Goal: Information Seeking & Learning: Learn about a topic

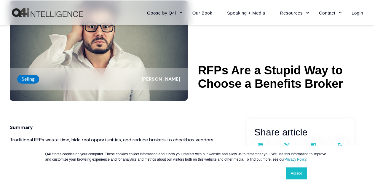
scroll to position [42, 0]
click at [230, 70] on h1 "RFPs Are a Stupid Way to Choose a Benefits Broker" at bounding box center [282, 77] width 168 height 27
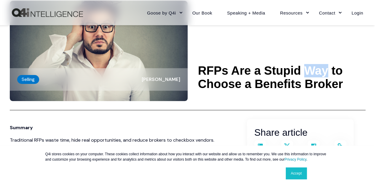
click at [230, 70] on h1 "RFPs Are a Stupid Way to Choose a Benefits Broker" at bounding box center [282, 77] width 168 height 27
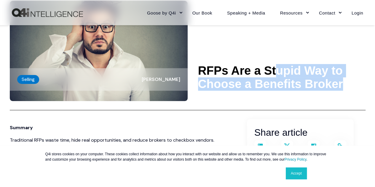
click at [230, 70] on h1 "RFPs Are a Stupid Way to Choose a Benefits Broker" at bounding box center [282, 77] width 168 height 27
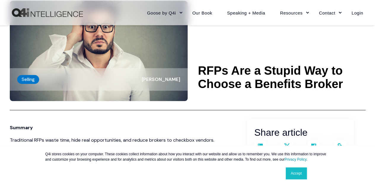
click at [221, 74] on h1 "RFPs Are a Stupid Way to Choose a Benefits Broker" at bounding box center [282, 77] width 168 height 27
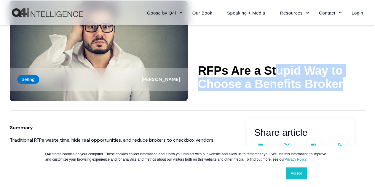
click at [221, 74] on h1 "RFPs Are a Stupid Way to Choose a Benefits Broker" at bounding box center [282, 77] width 168 height 27
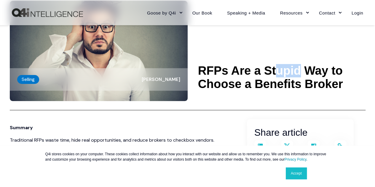
click at [221, 74] on h1 "RFPs Are a Stupid Way to Choose a Benefits Broker" at bounding box center [282, 77] width 168 height 27
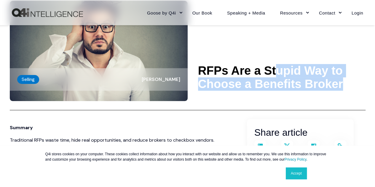
click at [221, 74] on h1 "RFPs Are a Stupid Way to Choose a Benefits Broker" at bounding box center [282, 77] width 168 height 27
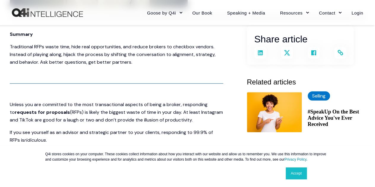
scroll to position [148, 0]
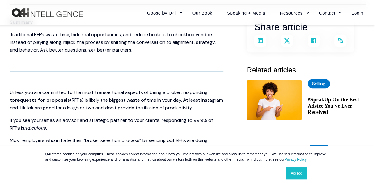
click at [82, 32] on p "Traditional RFPs waste time, hide real opportunities, and reduce brokers to che…" at bounding box center [117, 42] width 214 height 23
click at [84, 39] on p "Traditional RFPs waste time, hide real opportunities, and reduce brokers to che…" at bounding box center [117, 42] width 214 height 23
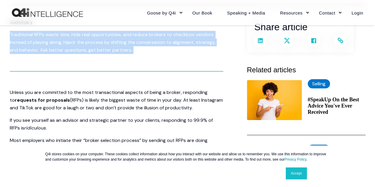
click at [84, 39] on p "Traditional RFPs waste time, hide real opportunities, and reduce brokers to che…" at bounding box center [117, 42] width 214 height 23
click at [107, 38] on p "Traditional RFPs waste time, hide real opportunities, and reduce brokers to che…" at bounding box center [117, 42] width 214 height 23
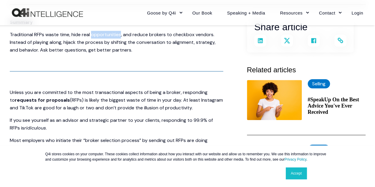
click at [107, 38] on p "Traditional RFPs waste time, hide real opportunities, and reduce brokers to che…" at bounding box center [117, 42] width 214 height 23
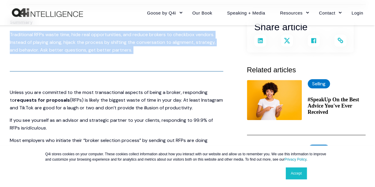
click at [107, 38] on p "Traditional RFPs waste time, hide real opportunities, and reduce brokers to che…" at bounding box center [117, 42] width 214 height 23
click at [88, 47] on p "Traditional RFPs waste time, hide real opportunities, and reduce brokers to che…" at bounding box center [117, 42] width 214 height 23
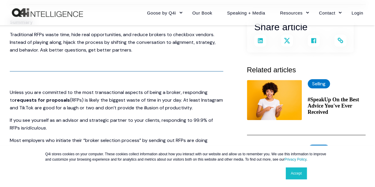
click at [90, 43] on p "Traditional RFPs waste time, hide real opportunities, and reduce brokers to che…" at bounding box center [117, 42] width 214 height 23
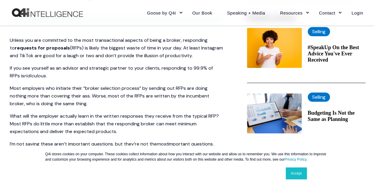
scroll to position [200, 0]
click at [98, 51] on p "Unless you are committed to the most transactional aspects of being a broker, r…" at bounding box center [117, 47] width 214 height 23
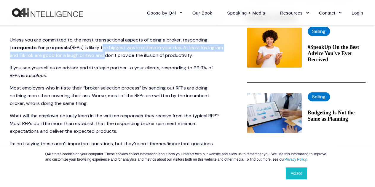
click at [98, 51] on p "Unless you are committed to the most transactional aspects of being a broker, r…" at bounding box center [117, 47] width 214 height 23
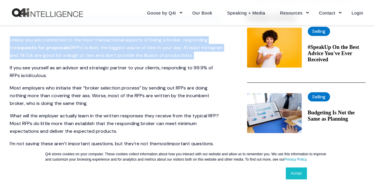
click at [98, 51] on p "Unless you are committed to the most transactional aspects of being a broker, r…" at bounding box center [117, 47] width 214 height 23
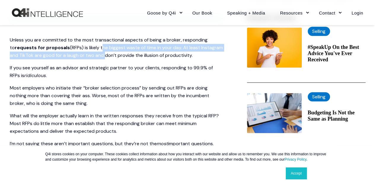
click at [98, 51] on p "Unless you are committed to the most transactional aspects of being a broker, r…" at bounding box center [117, 47] width 214 height 23
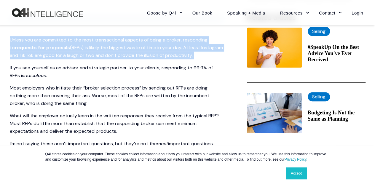
click at [98, 51] on p "Unless you are committed to the most transactional aspects of being a broker, r…" at bounding box center [117, 47] width 214 height 23
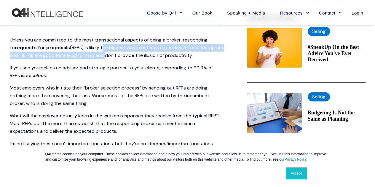
click at [98, 51] on p "Unless you are committed to the most transactional aspects of being a broker, r…" at bounding box center [117, 47] width 214 height 23
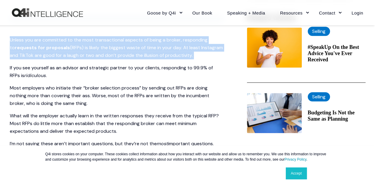
click at [98, 51] on p "Unless you are committed to the most transactional aspects of being a broker, r…" at bounding box center [117, 47] width 214 height 23
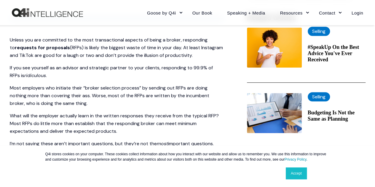
click at [87, 49] on span "(RFPs) is likely the biggest waste of time in your day. At least Instagram and …" at bounding box center [116, 51] width 213 height 14
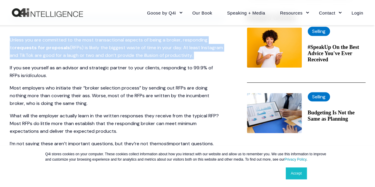
click at [87, 49] on span "(RFPs) is likely the biggest waste of time in your day. At least Instagram and …" at bounding box center [116, 51] width 213 height 14
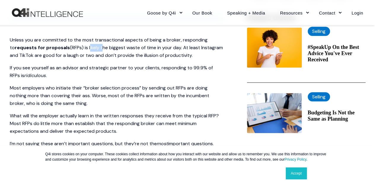
click at [87, 49] on span "(RFPs) is likely the biggest waste of time in your day. At least Instagram and …" at bounding box center [116, 51] width 213 height 14
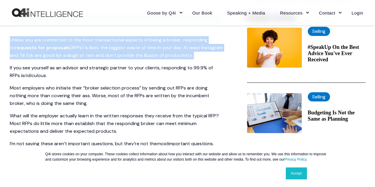
click at [87, 49] on span "(RFPs) is likely the biggest waste of time in your day. At least Instagram and …" at bounding box center [116, 51] width 213 height 14
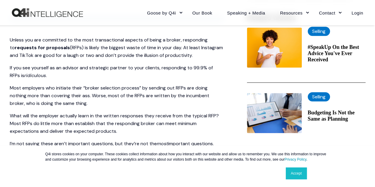
click at [87, 49] on span "(RFPs) is likely the biggest waste of time in your day. At least Instagram and …" at bounding box center [116, 51] width 213 height 14
click at [88, 38] on span "Unless you are committed to the most transactional aspects of being a broker, r…" at bounding box center [109, 44] width 198 height 14
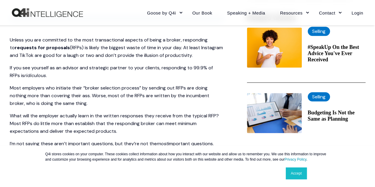
click at [100, 42] on span "Unless you are committed to the most transactional aspects of being a broker, r…" at bounding box center [109, 44] width 198 height 14
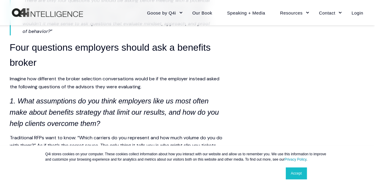
scroll to position [538, 0]
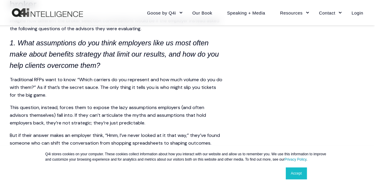
click at [98, 52] on icon "1. What assumptions do you think employers like us most often make about benefi…" at bounding box center [114, 54] width 209 height 31
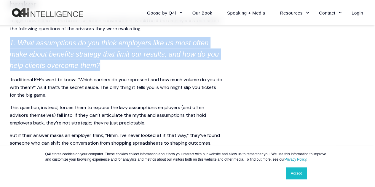
click at [98, 52] on icon "1. What assumptions do you think employers like us most often make about benefi…" at bounding box center [114, 54] width 209 height 31
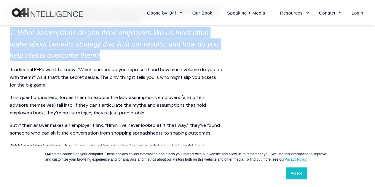
scroll to position [548, 0]
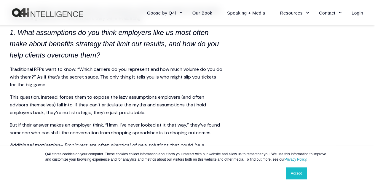
drag, startPoint x: 91, startPoint y: 83, endPoint x: 72, endPoint y: 79, distance: 19.7
click at [72, 79] on span "Traditional RFPs want to know: “Which carriers do you represent and how much vo…" at bounding box center [116, 77] width 213 height 22
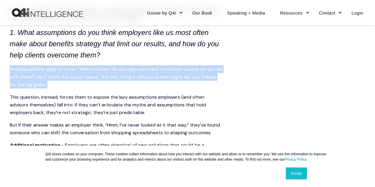
click at [72, 79] on span "Traditional RFPs want to know: “Which carriers do you represent and how much vo…" at bounding box center [116, 77] width 213 height 22
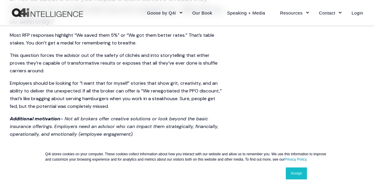
scroll to position [730, 0]
